Goal: Information Seeking & Learning: Learn about a topic

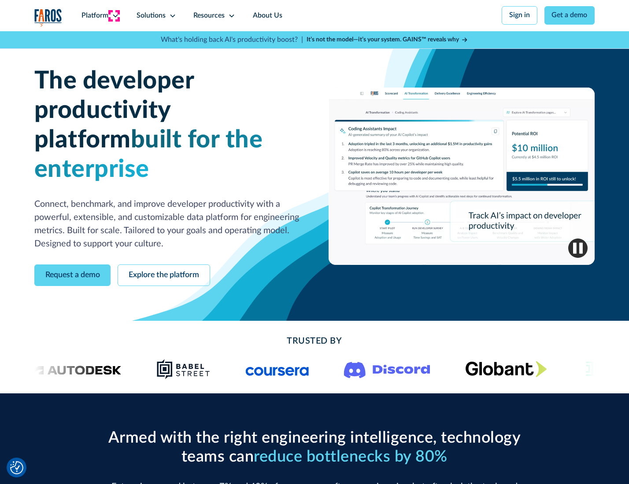
click at [114, 15] on icon at bounding box center [115, 15] width 7 height 7
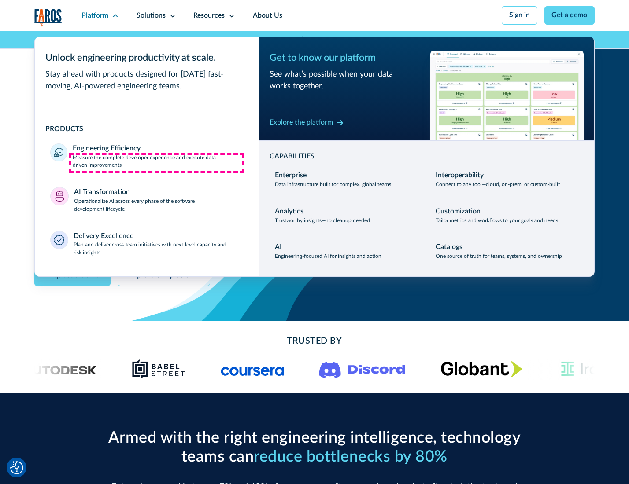
click at [157, 163] on p "Measure the complete developer experience and execute data-driven improvements" at bounding box center [158, 162] width 170 height 16
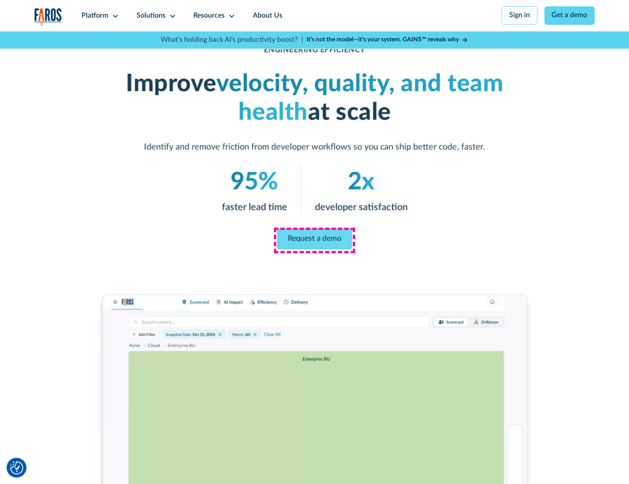
click at [314, 240] on link "Request a demo" at bounding box center [314, 238] width 75 height 21
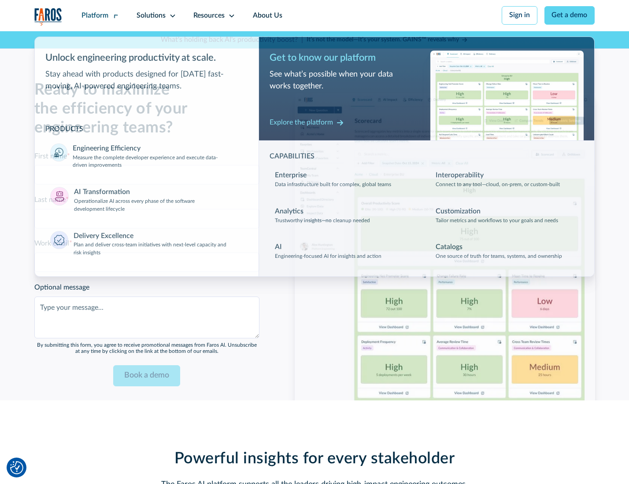
scroll to position [1916, 0]
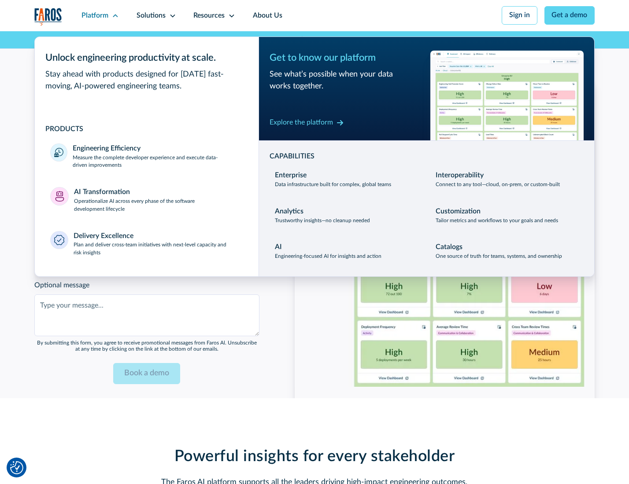
click at [157, 202] on p "Operationalize AI across every phase of the software development lifecycle" at bounding box center [158, 206] width 169 height 16
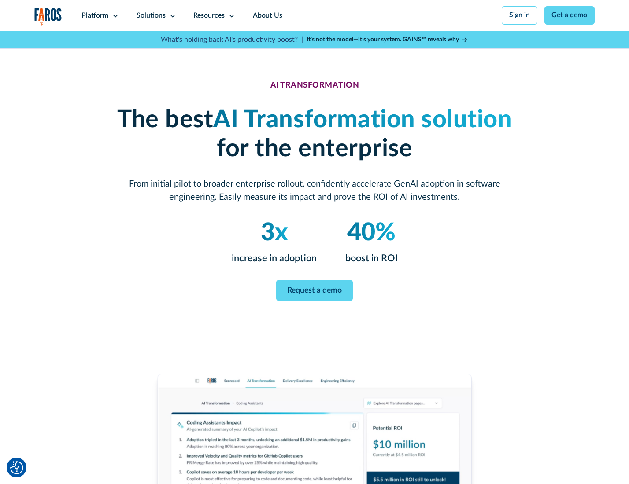
scroll to position [50, 0]
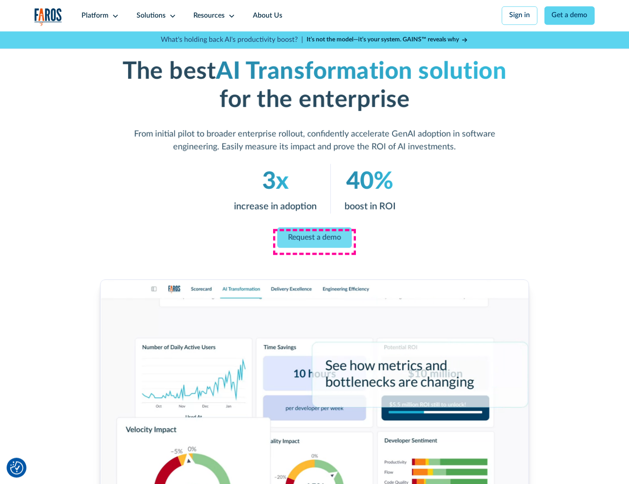
click at [314, 239] on link "Request a demo" at bounding box center [314, 237] width 74 height 21
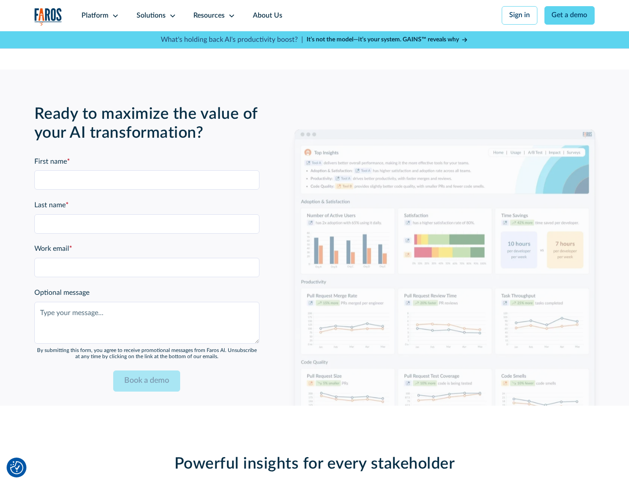
scroll to position [2129, 0]
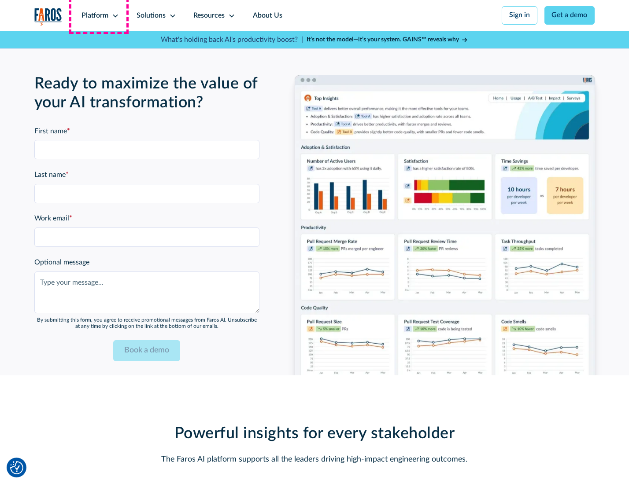
click at [99, 15] on div "Platform" at bounding box center [94, 16] width 27 height 11
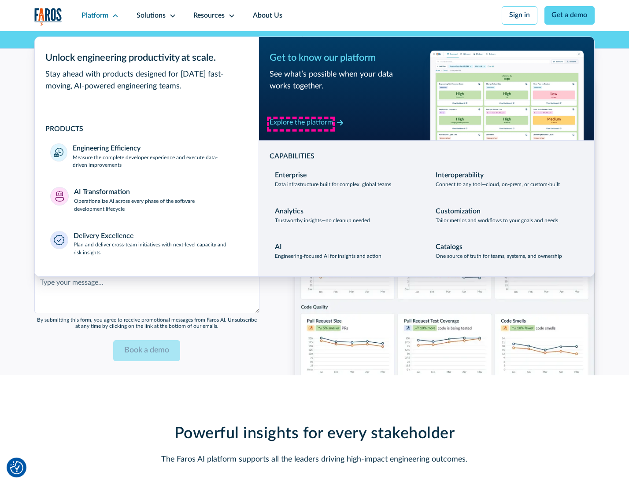
click at [301, 124] on div "Explore the platform" at bounding box center [300, 123] width 63 height 11
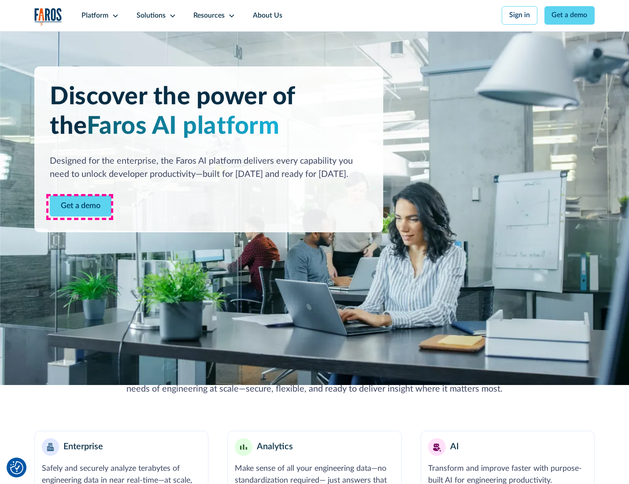
click at [80, 207] on link "Get a demo" at bounding box center [81, 206] width 62 height 22
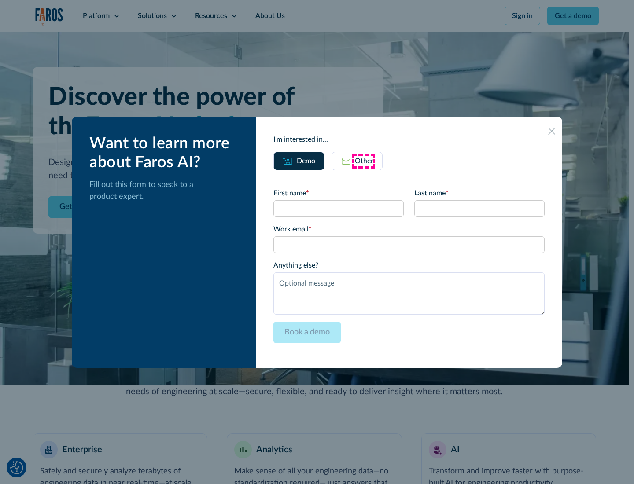
click at [364, 161] on div "Other" at bounding box center [364, 161] width 18 height 11
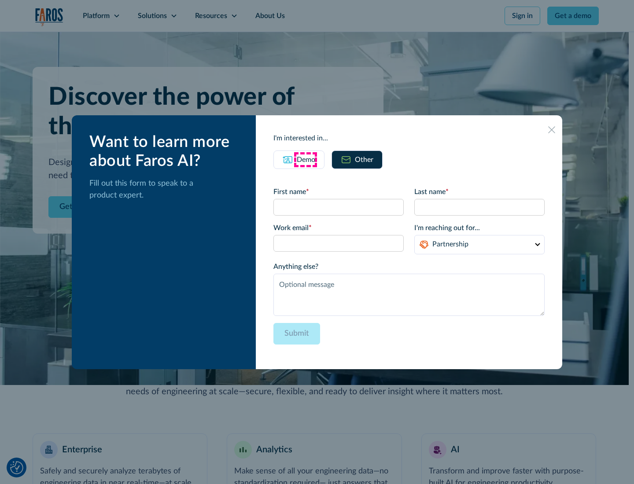
click at [305, 159] on div "Demo" at bounding box center [306, 160] width 18 height 11
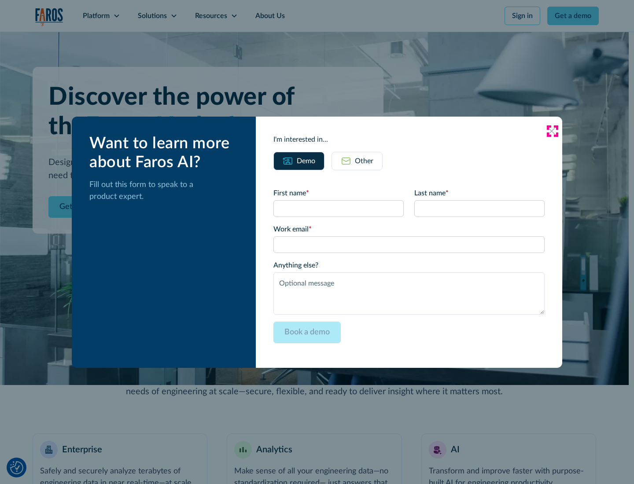
click at [552, 131] on icon at bounding box center [551, 131] width 7 height 7
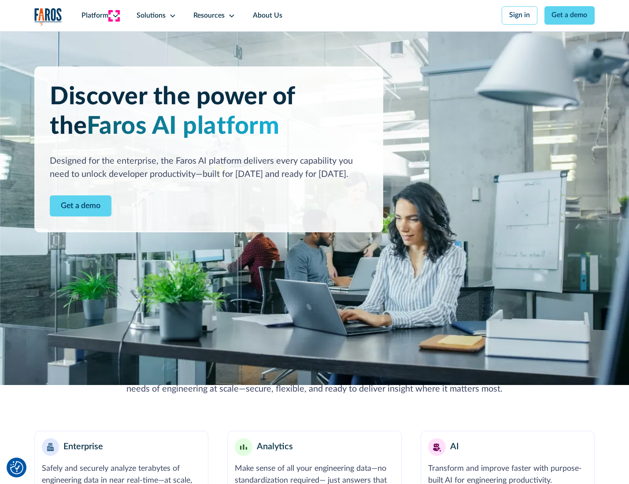
click at [114, 15] on icon at bounding box center [115, 15] width 7 height 7
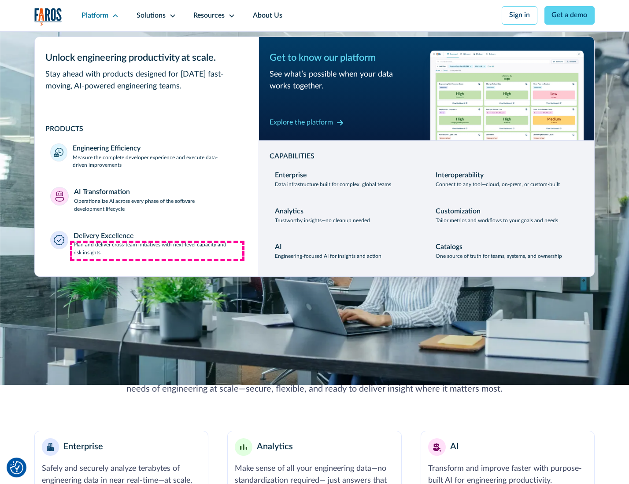
click at [157, 251] on p "Plan and deliver cross-team initiatives with next-level capacity and risk insig…" at bounding box center [158, 249] width 169 height 16
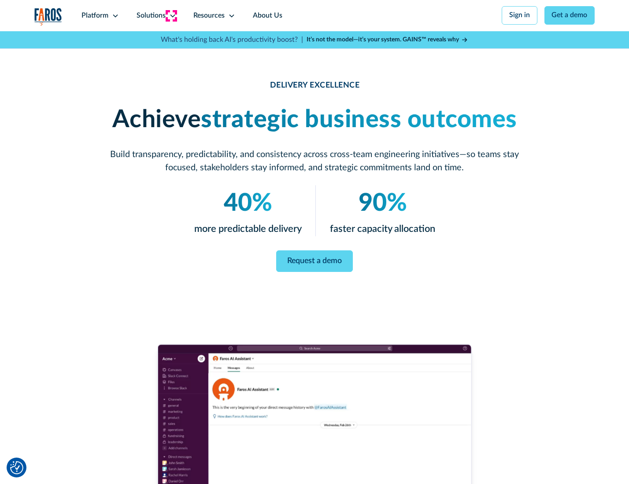
click at [171, 15] on icon at bounding box center [172, 15] width 7 height 7
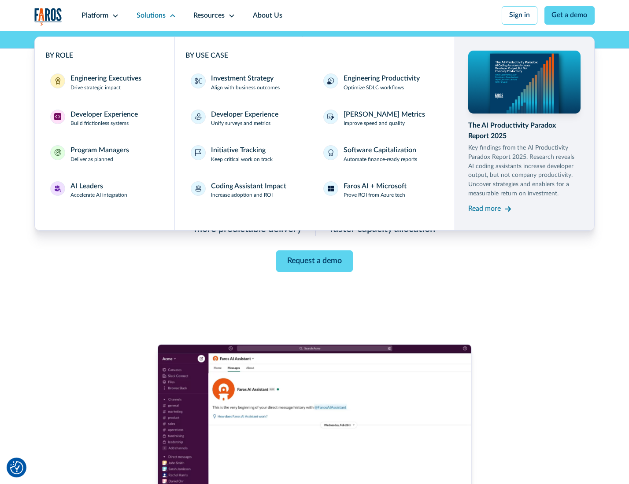
click at [103, 83] on div "Engineering Executives" at bounding box center [105, 79] width 71 height 11
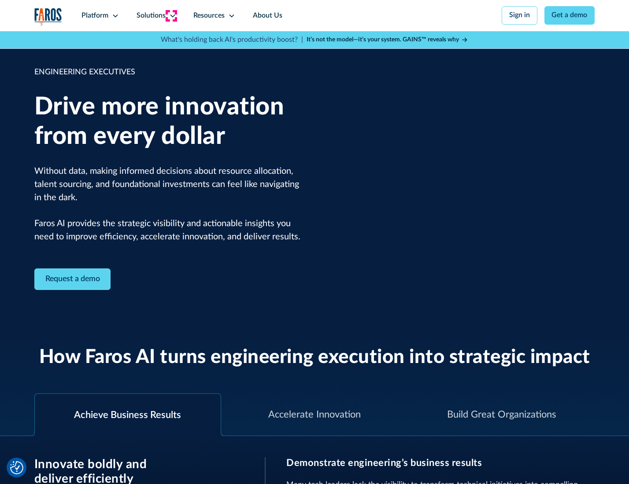
click at [171, 15] on icon at bounding box center [172, 15] width 7 height 7
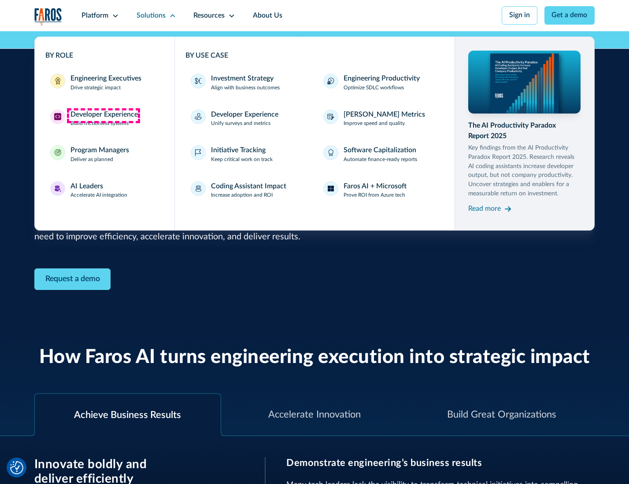
click at [103, 115] on div "Developer Experience" at bounding box center [103, 115] width 67 height 11
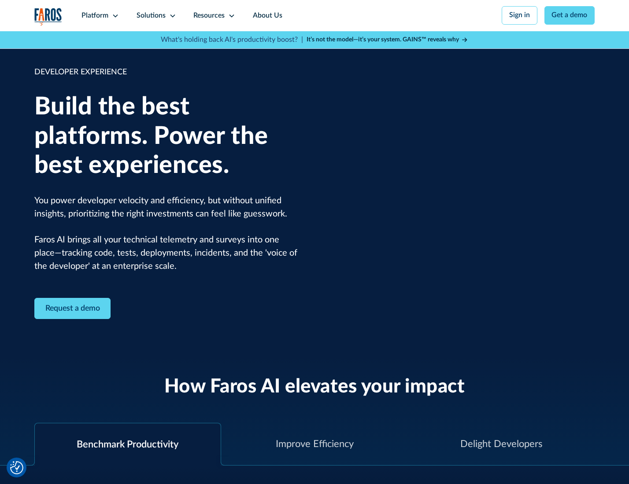
click at [155, 15] on div "Solutions" at bounding box center [150, 16] width 29 height 11
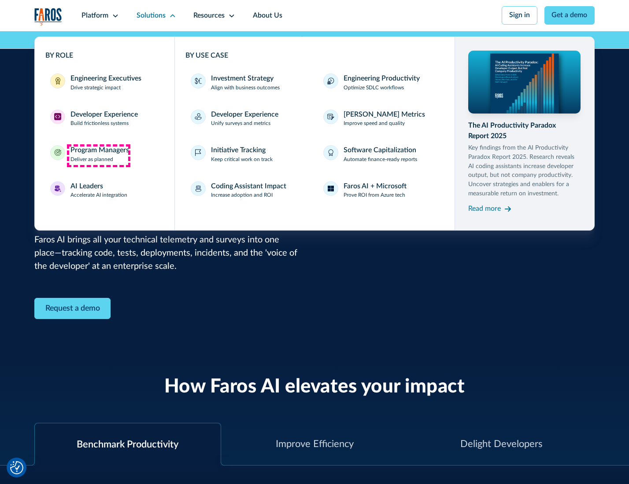
click at [98, 155] on div "Program Managers" at bounding box center [99, 150] width 59 height 11
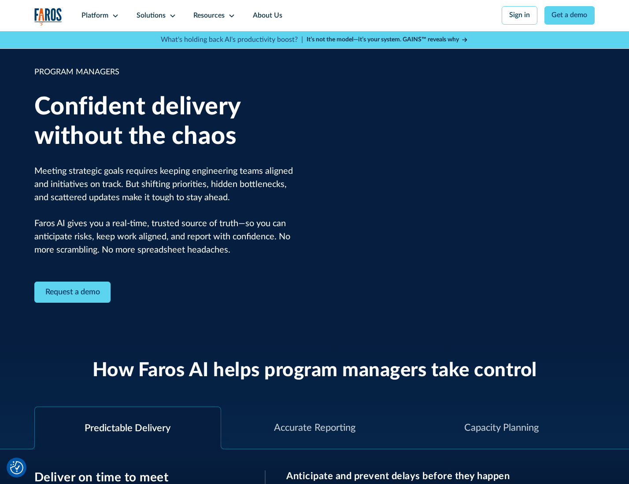
click at [171, 16] on icon at bounding box center [172, 15] width 7 height 7
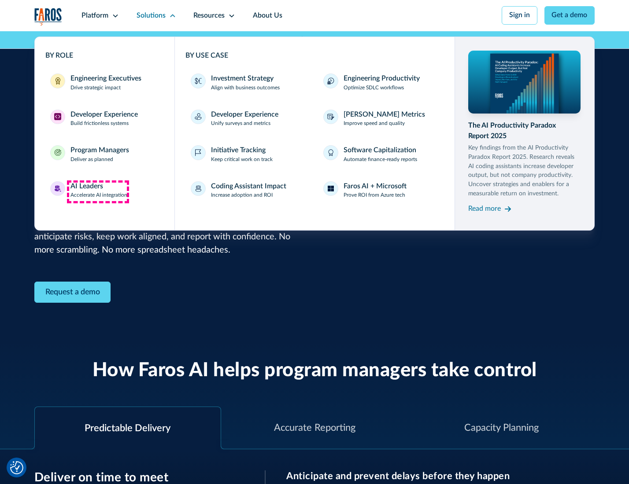
click at [98, 192] on div "AI Leaders" at bounding box center [86, 186] width 33 height 11
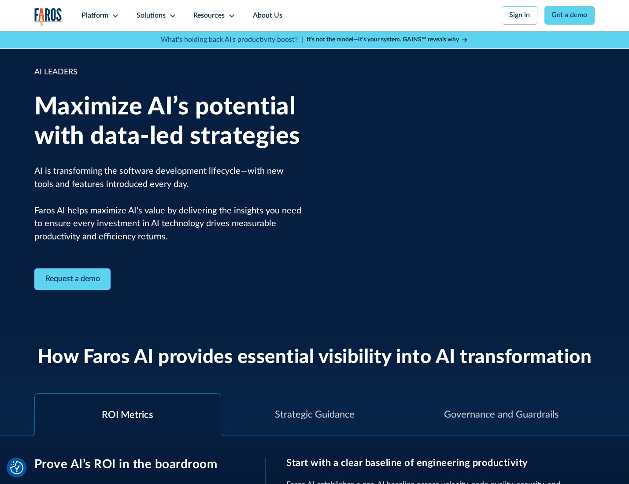
click at [171, 15] on icon at bounding box center [172, 15] width 7 height 7
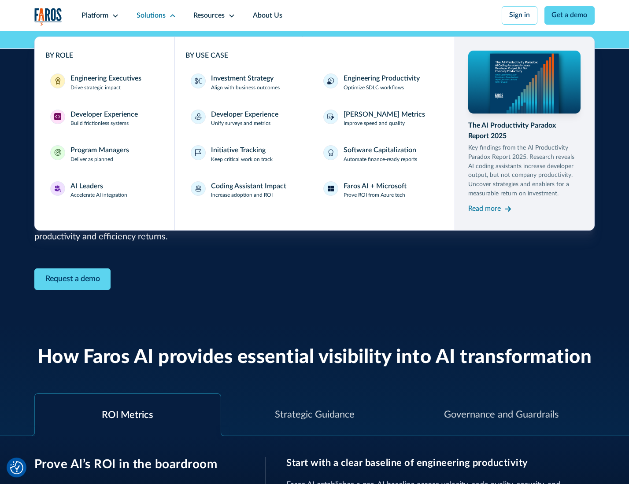
click at [241, 79] on div "Investment Strategy" at bounding box center [242, 79] width 63 height 11
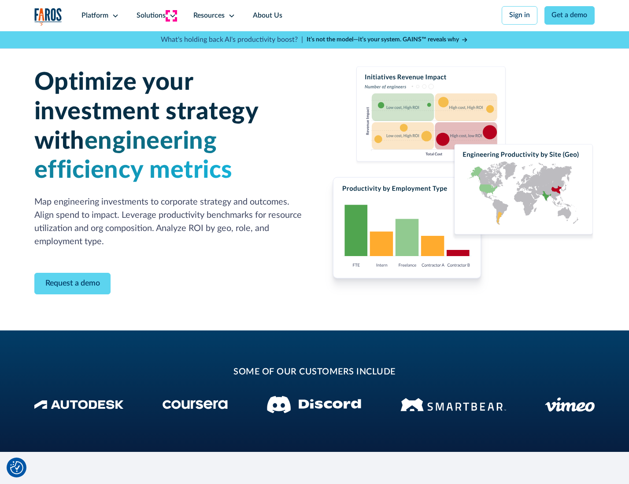
click at [171, 15] on icon at bounding box center [172, 15] width 7 height 7
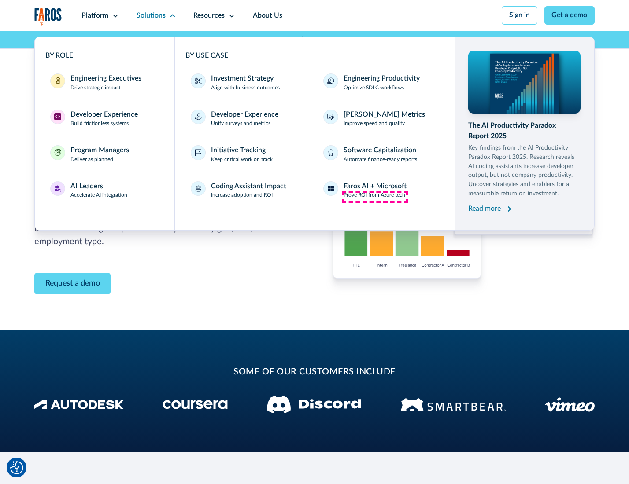
click at [375, 197] on p "Prove ROI from Azure tech" at bounding box center [374, 196] width 62 height 8
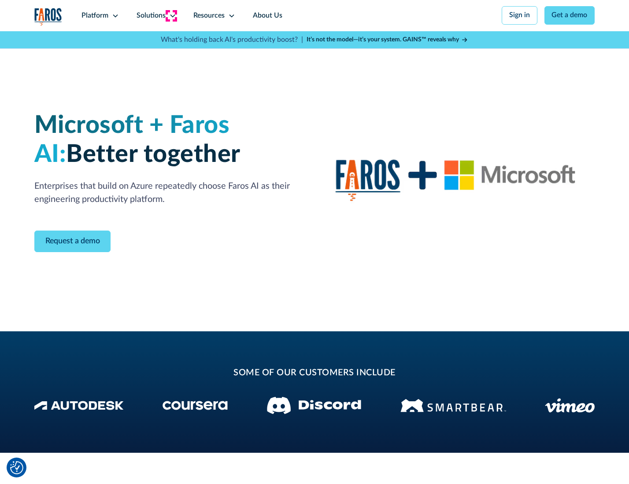
click at [171, 15] on icon at bounding box center [172, 15] width 7 height 7
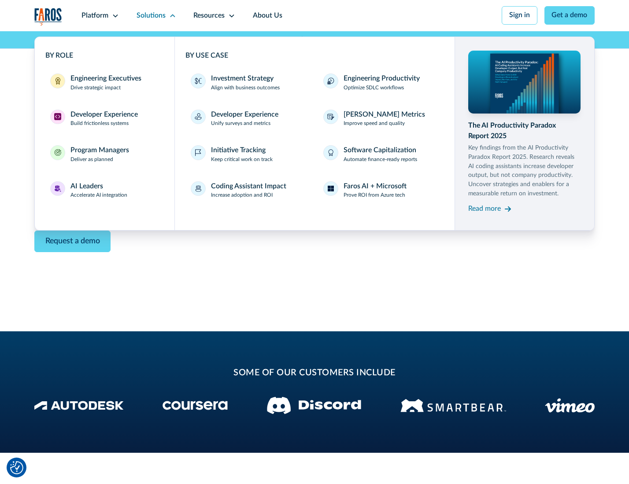
click at [485, 210] on div "Read more" at bounding box center [484, 209] width 33 height 11
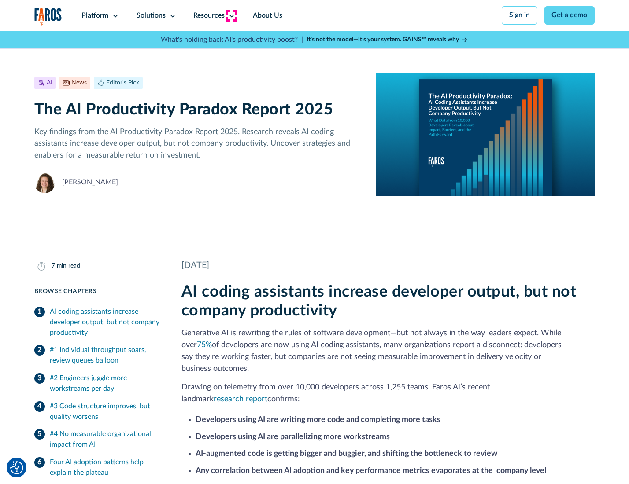
click at [231, 15] on icon at bounding box center [231, 15] width 7 height 7
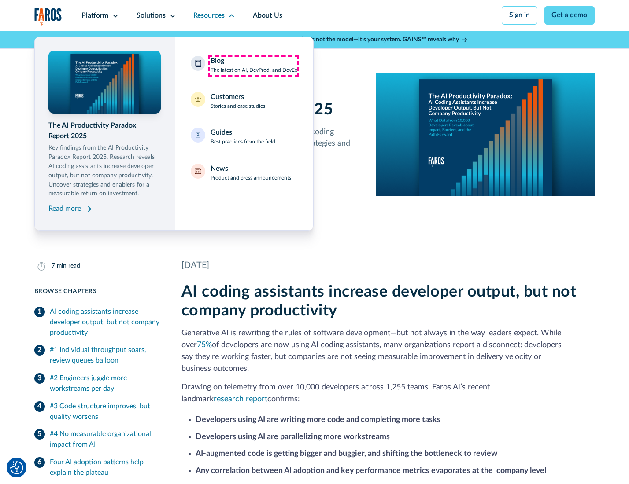
click at [253, 66] on div "Blog The latest on AI, DevProd, and DevEx" at bounding box center [253, 65] width 87 height 18
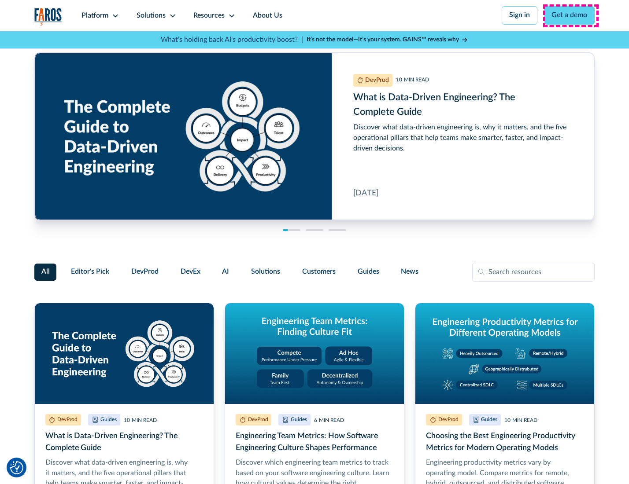
click at [570, 15] on link "Get a demo" at bounding box center [569, 15] width 51 height 18
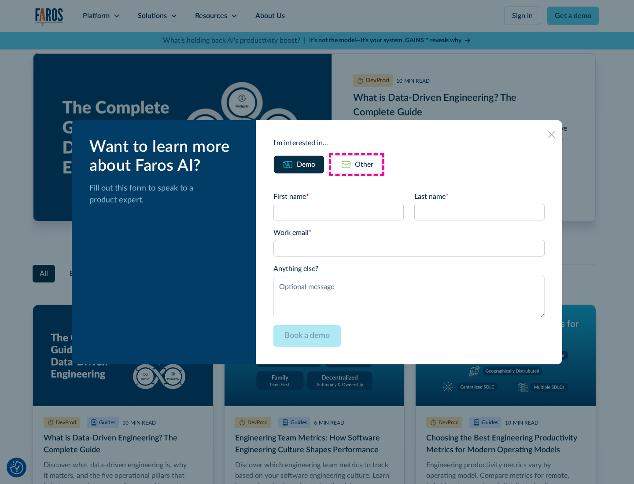
click at [357, 164] on div "Other" at bounding box center [364, 164] width 18 height 11
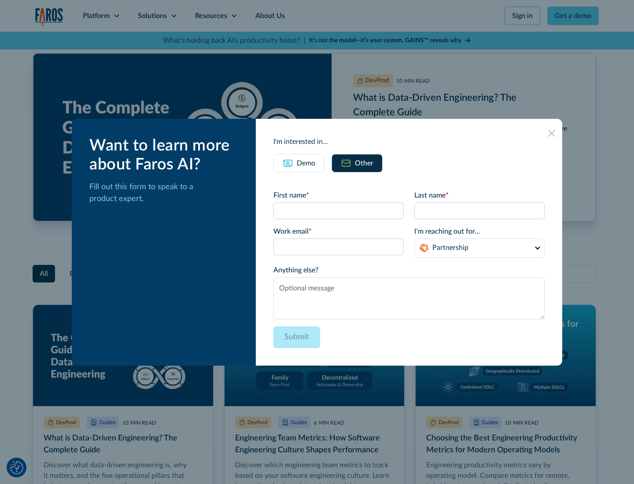
click at [552, 133] on icon at bounding box center [551, 133] width 7 height 7
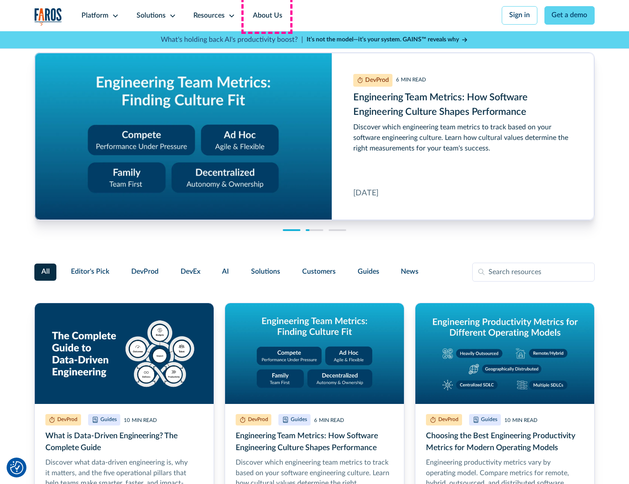
click at [266, 15] on link "About Us" at bounding box center [267, 15] width 47 height 31
